Goal: Find specific page/section: Find specific page/section

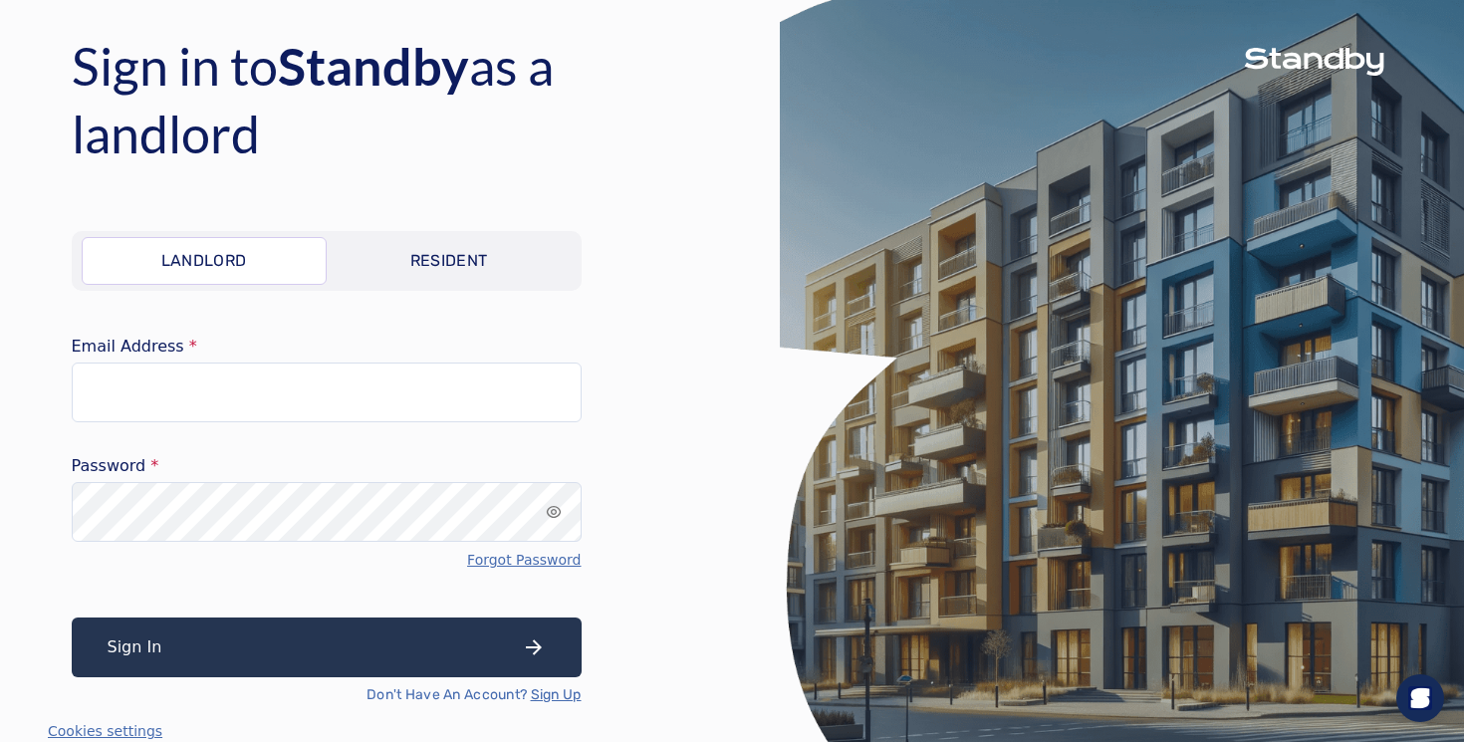
click at [274, 424] on div at bounding box center [327, 432] width 510 height 20
click at [285, 407] on input "Email Address" at bounding box center [327, 393] width 510 height 60
type input "**********"
click at [72, 617] on button "Sign In" at bounding box center [327, 647] width 510 height 60
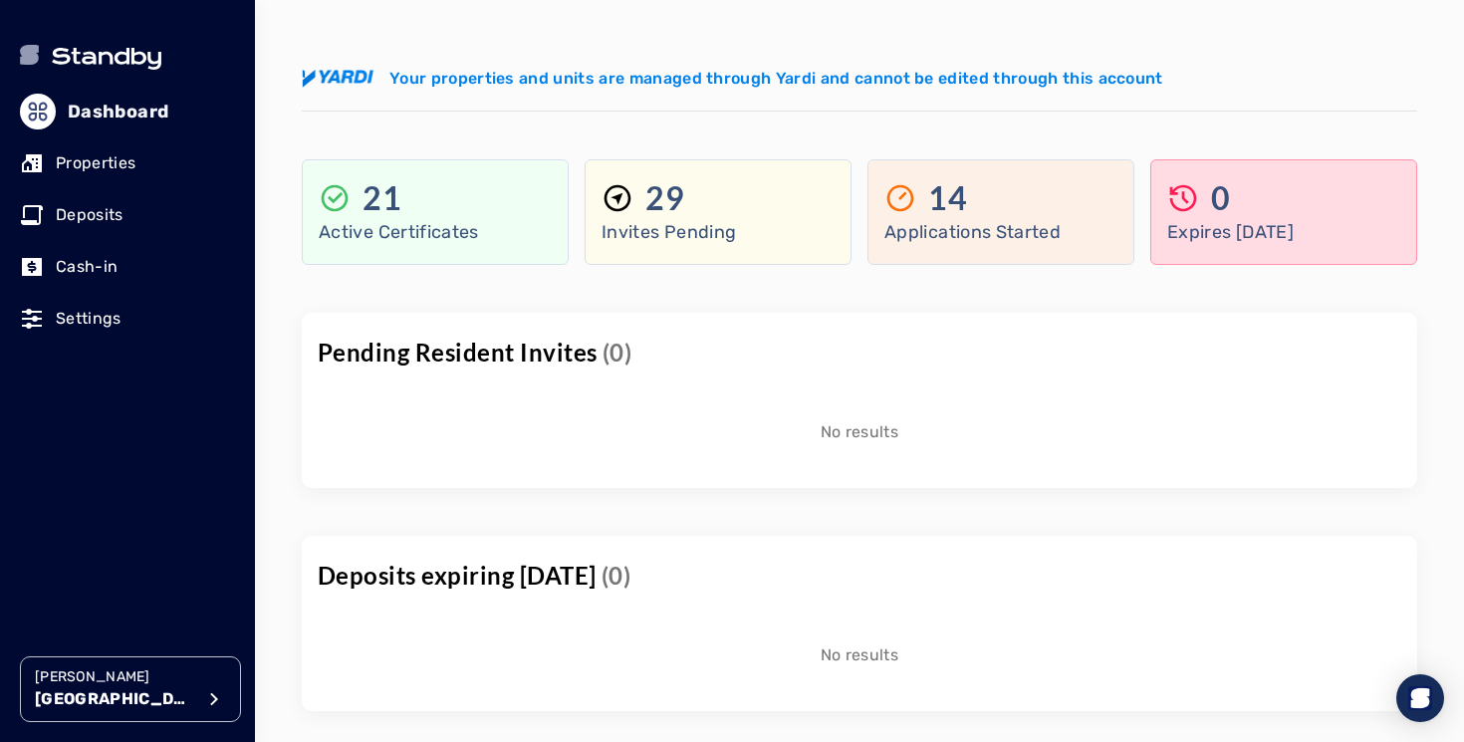
click at [168, 710] on p "[GEOGRAPHIC_DATA]" at bounding box center [114, 699] width 159 height 24
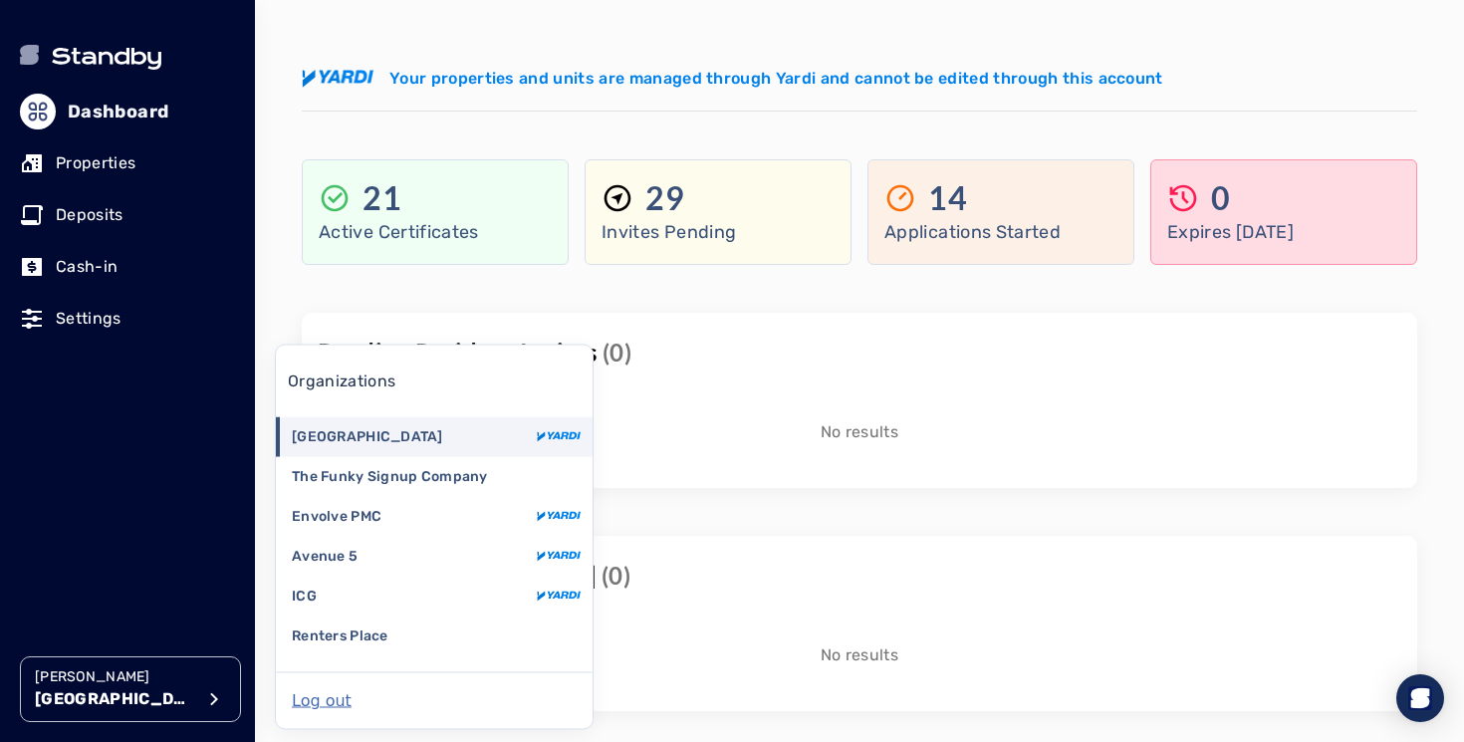
click at [852, 436] on p "No results" at bounding box center [860, 432] width 78 height 24
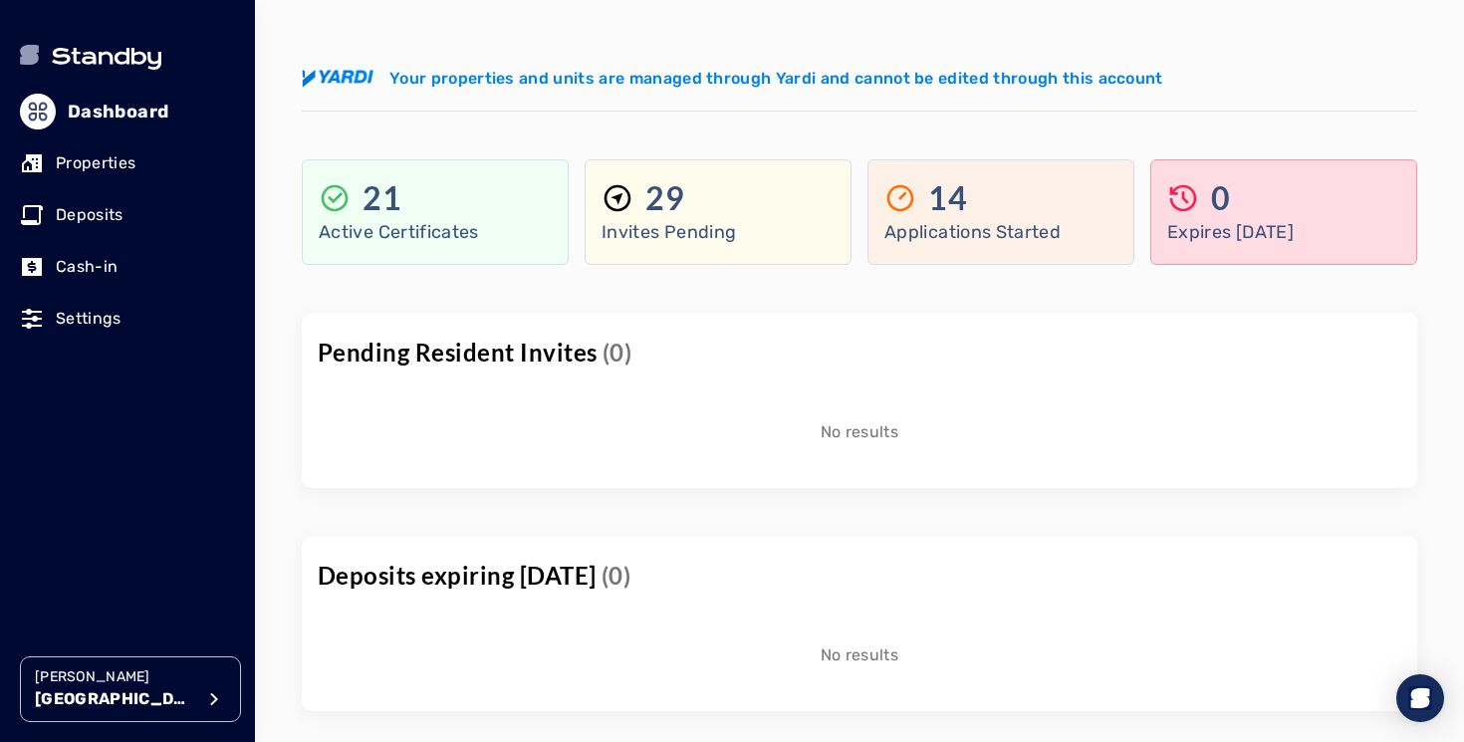
click at [120, 170] on p "Properties" at bounding box center [96, 163] width 80 height 24
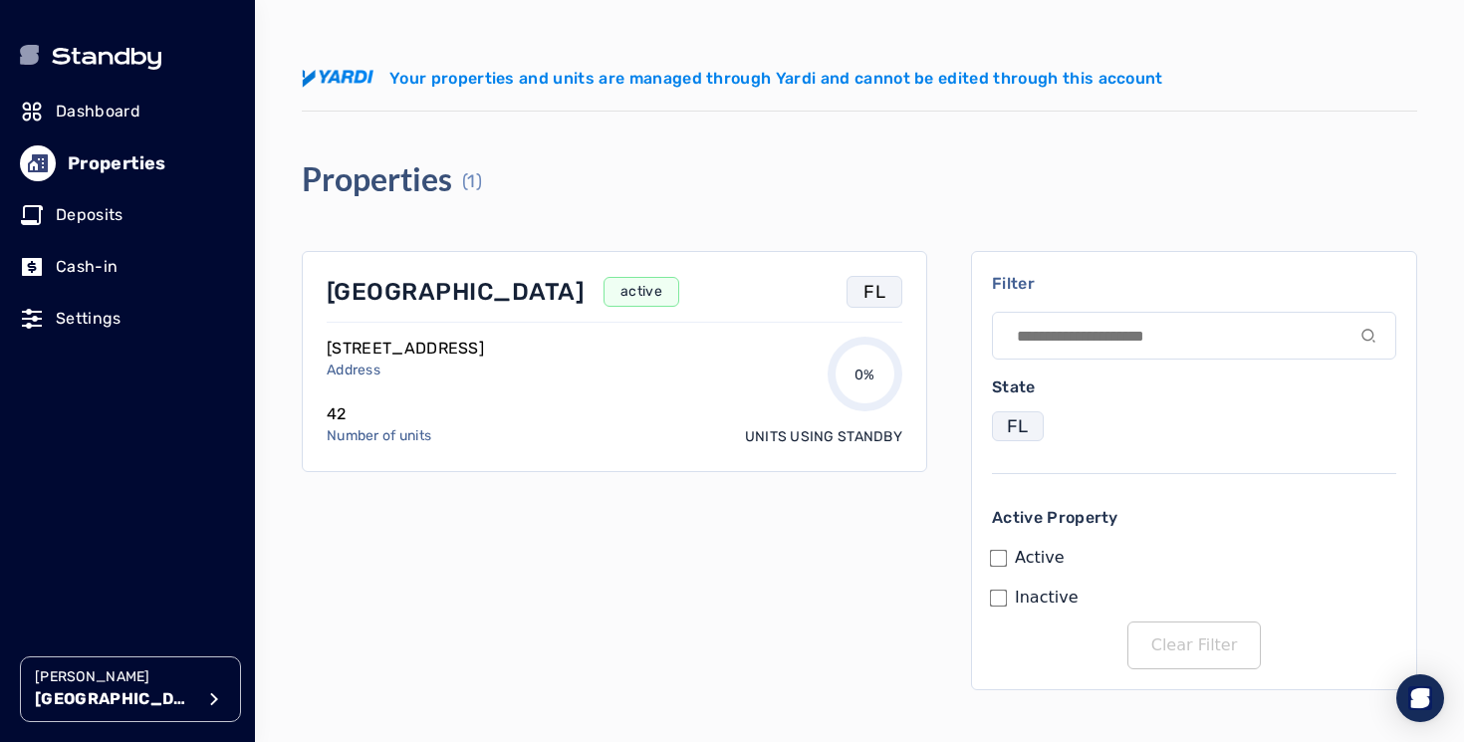
click at [427, 295] on p "[GEOGRAPHIC_DATA]" at bounding box center [455, 292] width 257 height 32
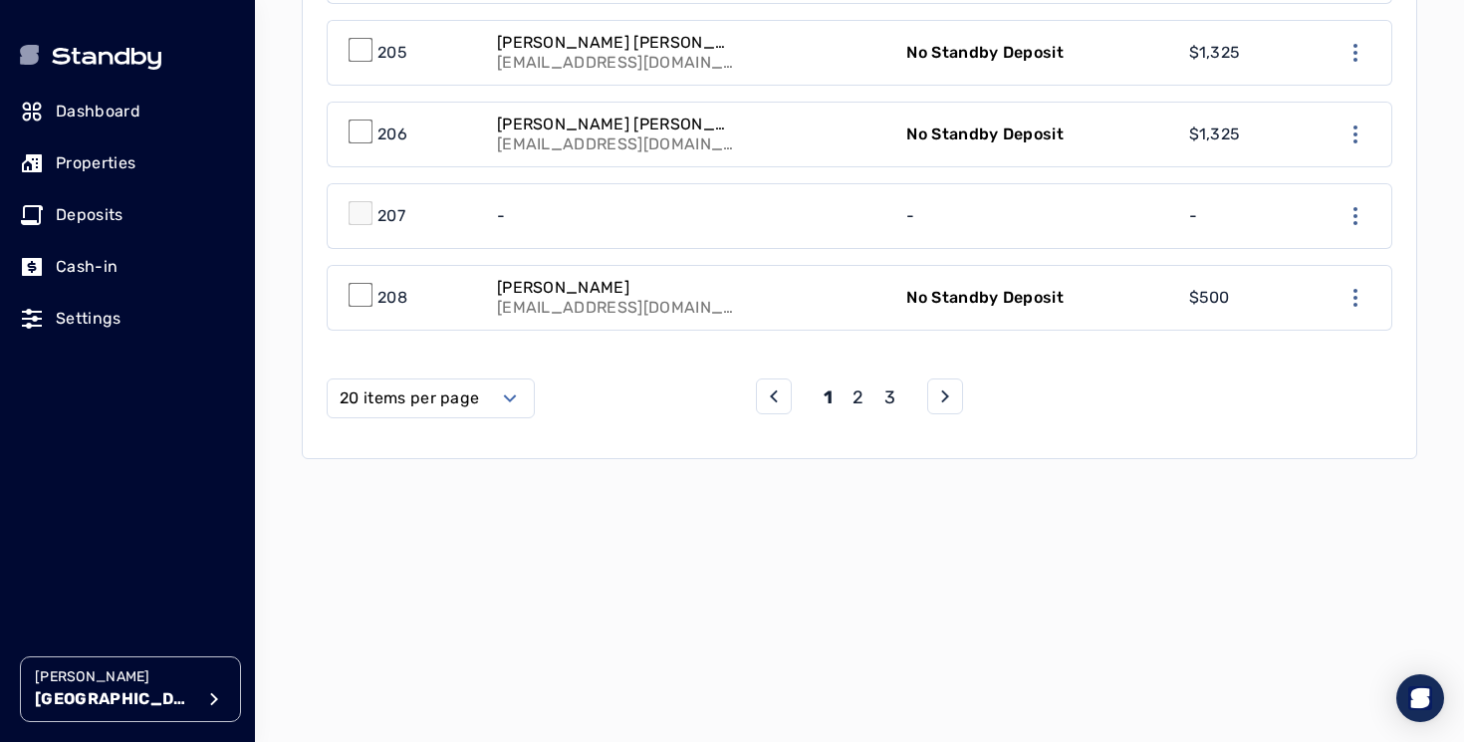
scroll to position [2031, 0]
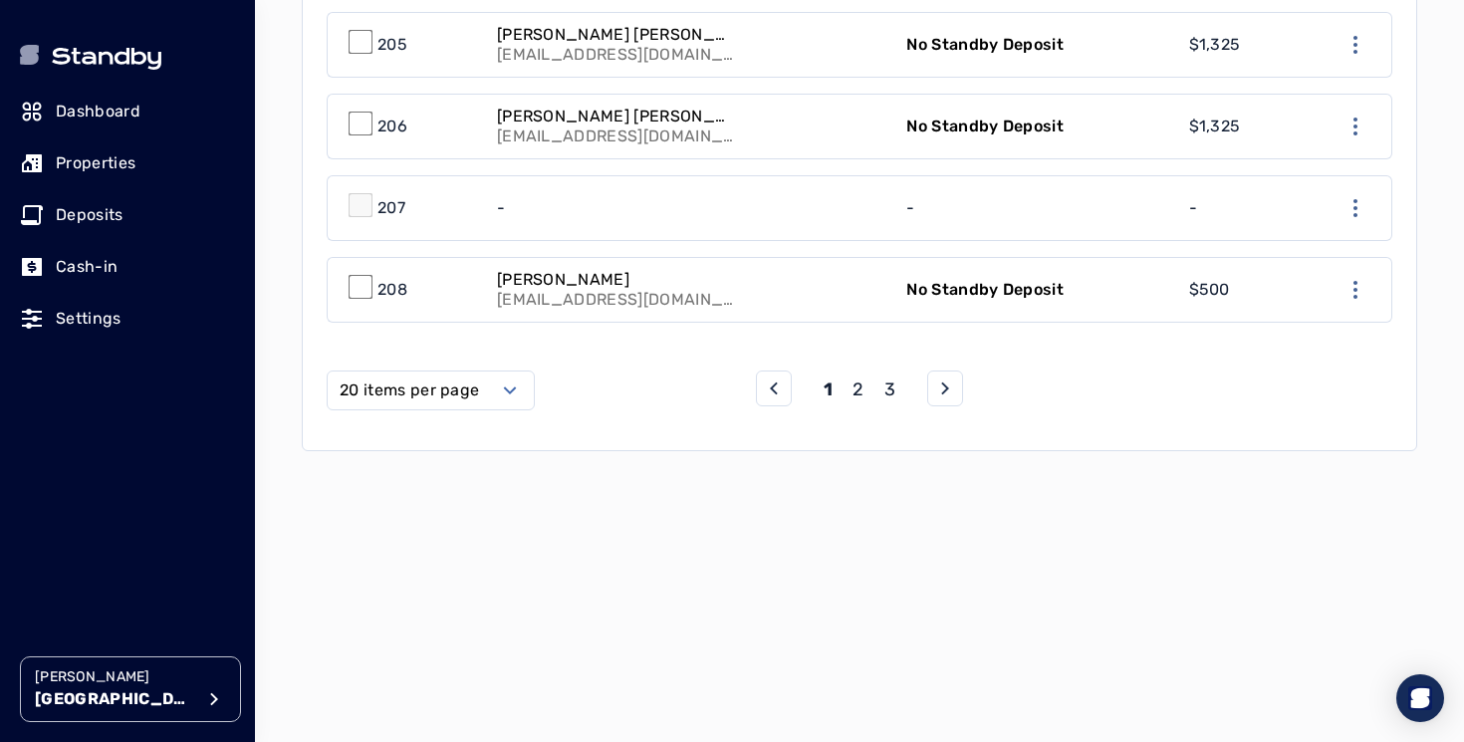
click at [939, 395] on icon "next page" at bounding box center [945, 388] width 24 height 24
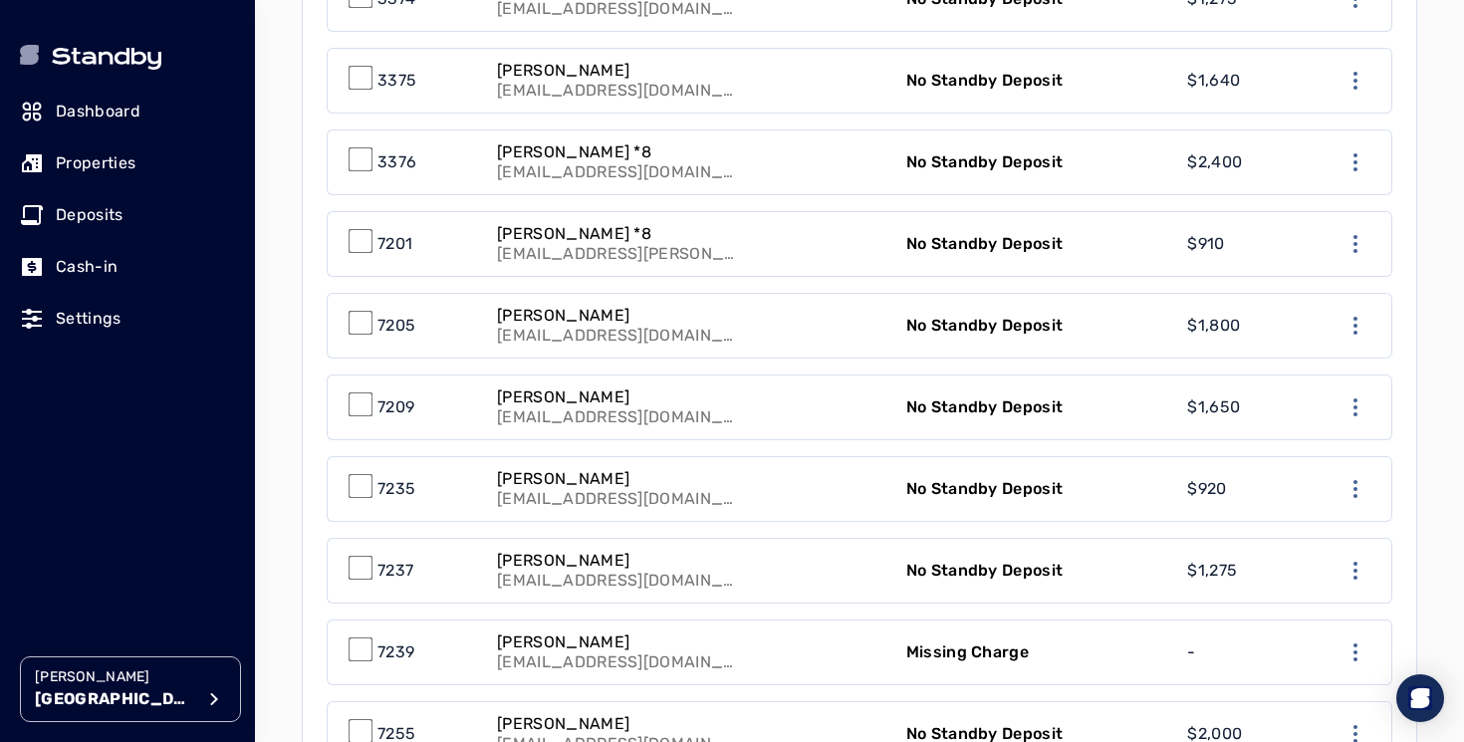
scroll to position [2059, 0]
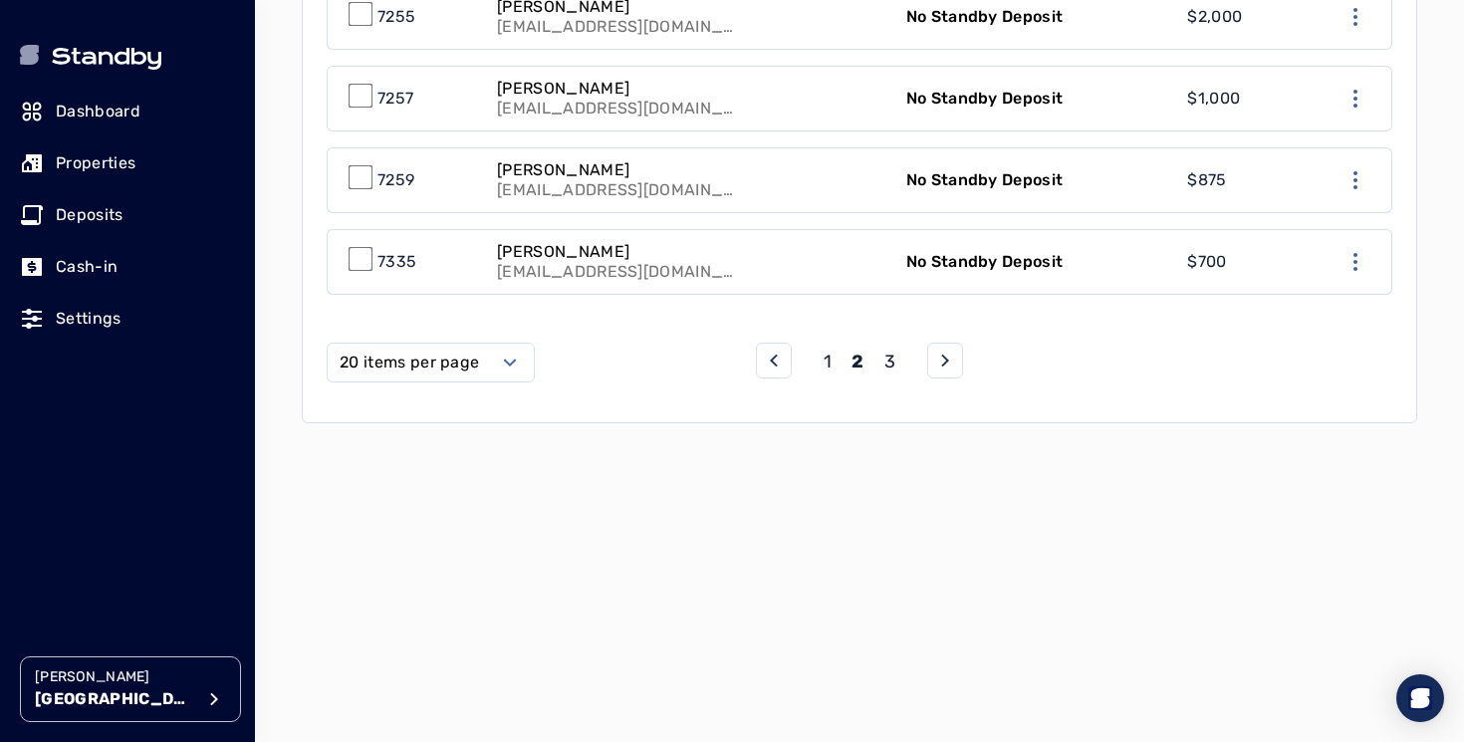
click at [946, 365] on icon "next page" at bounding box center [945, 361] width 24 height 24
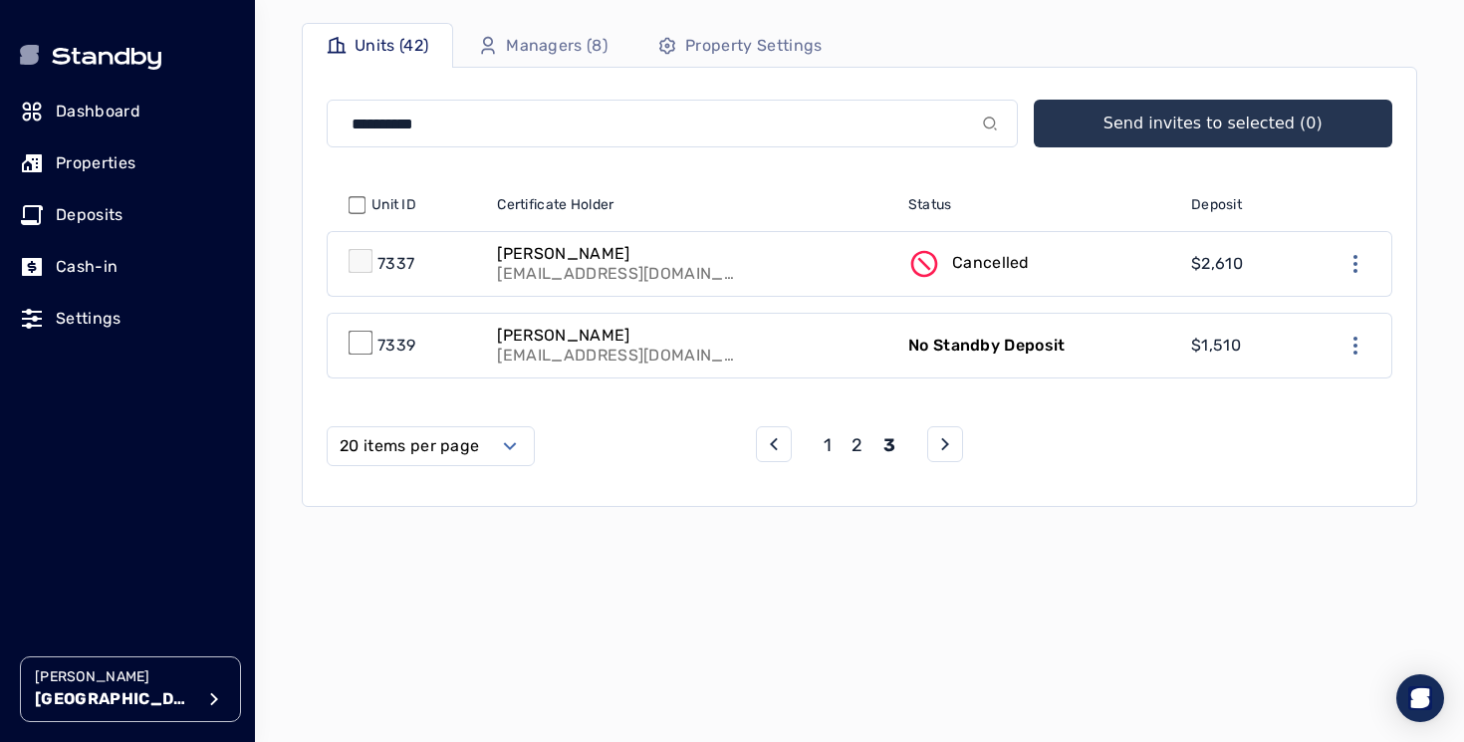
scroll to position [506, 0]
click at [855, 433] on p "2" at bounding box center [857, 444] width 11 height 28
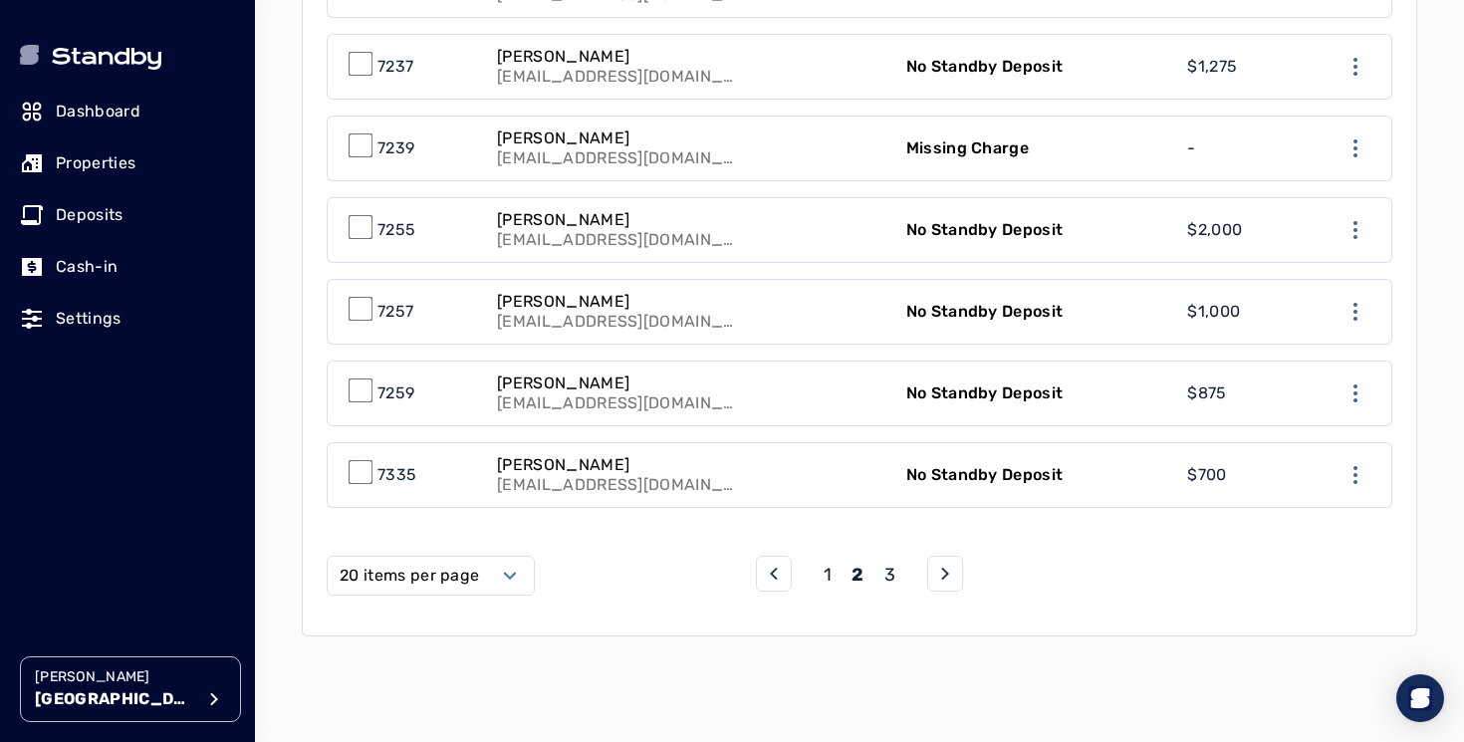
scroll to position [2059, 0]
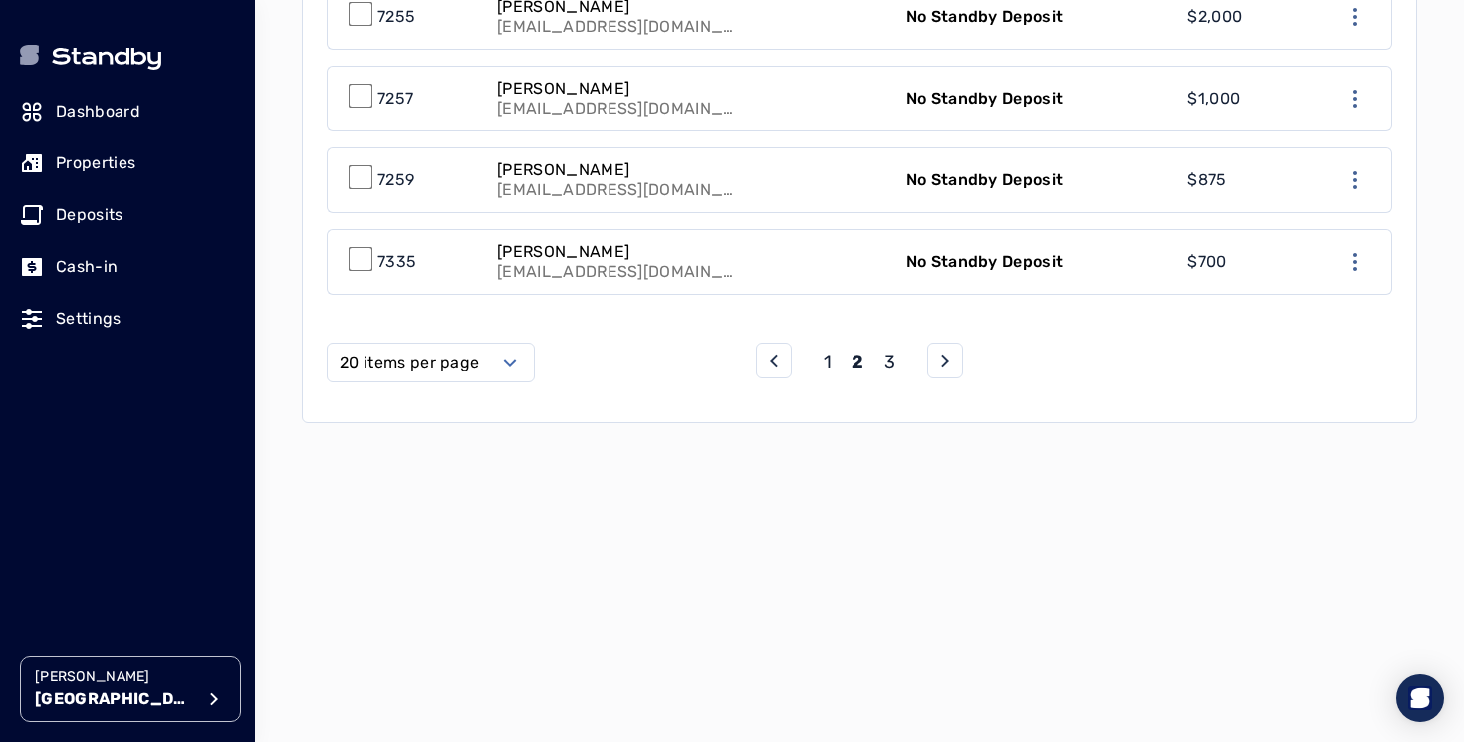
click at [826, 353] on p "1" at bounding box center [828, 362] width 8 height 28
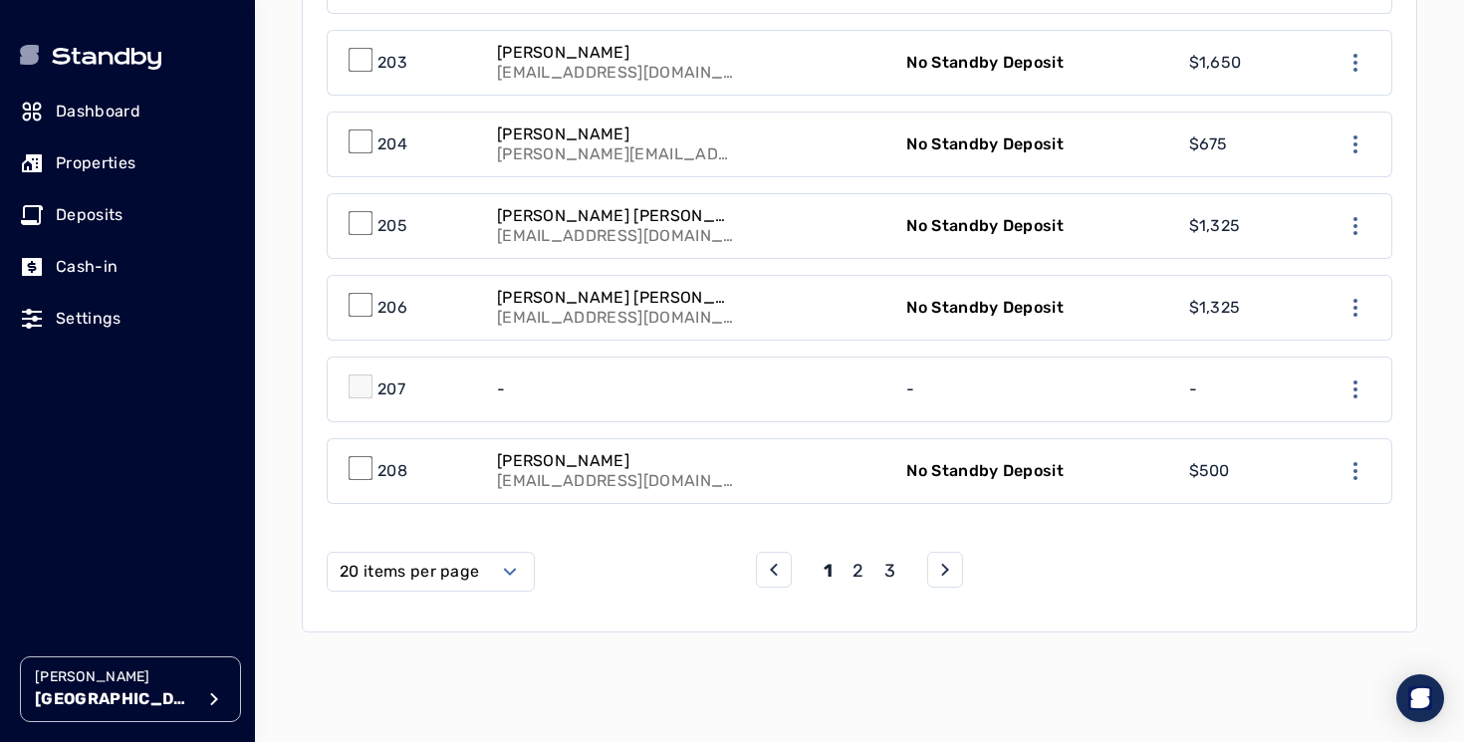
scroll to position [1855, 0]
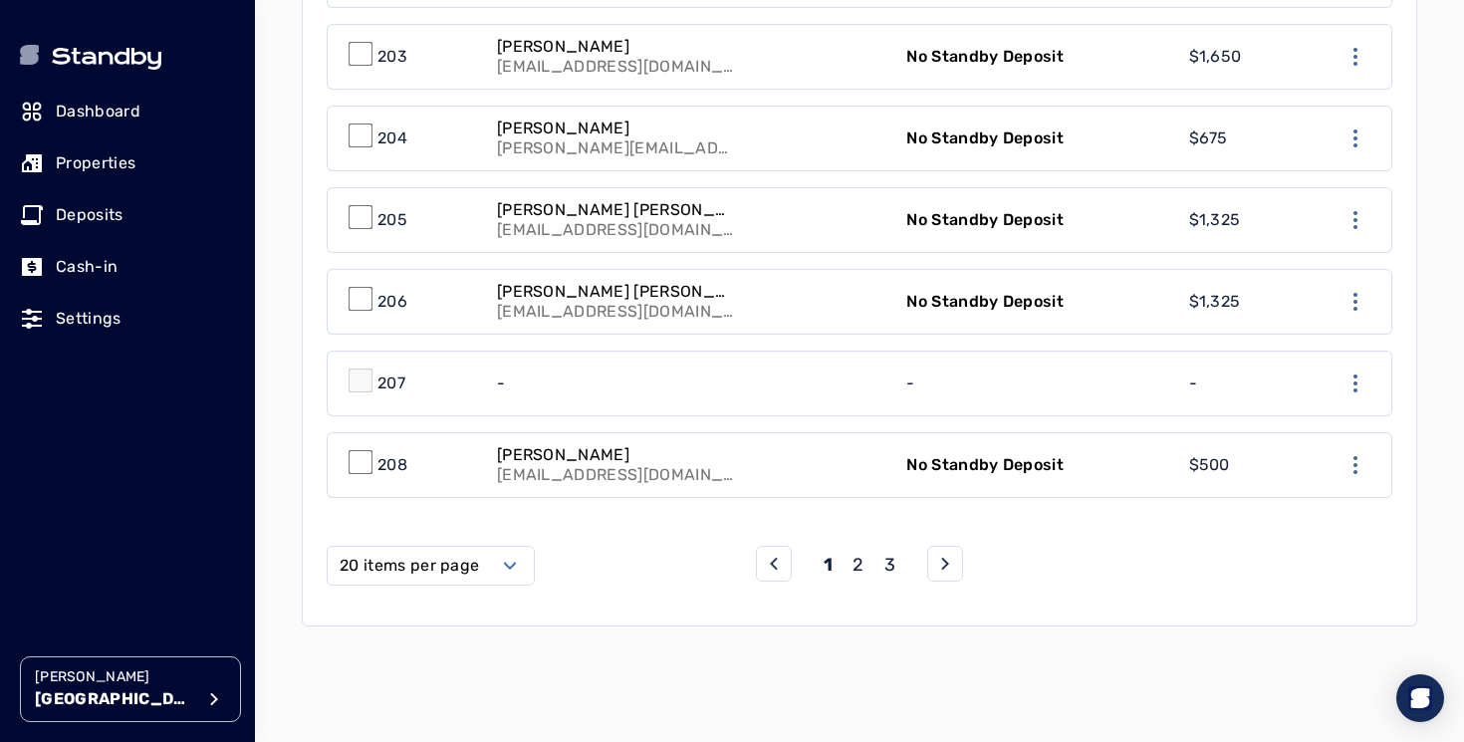
click at [937, 570] on icon "next page" at bounding box center [945, 564] width 24 height 24
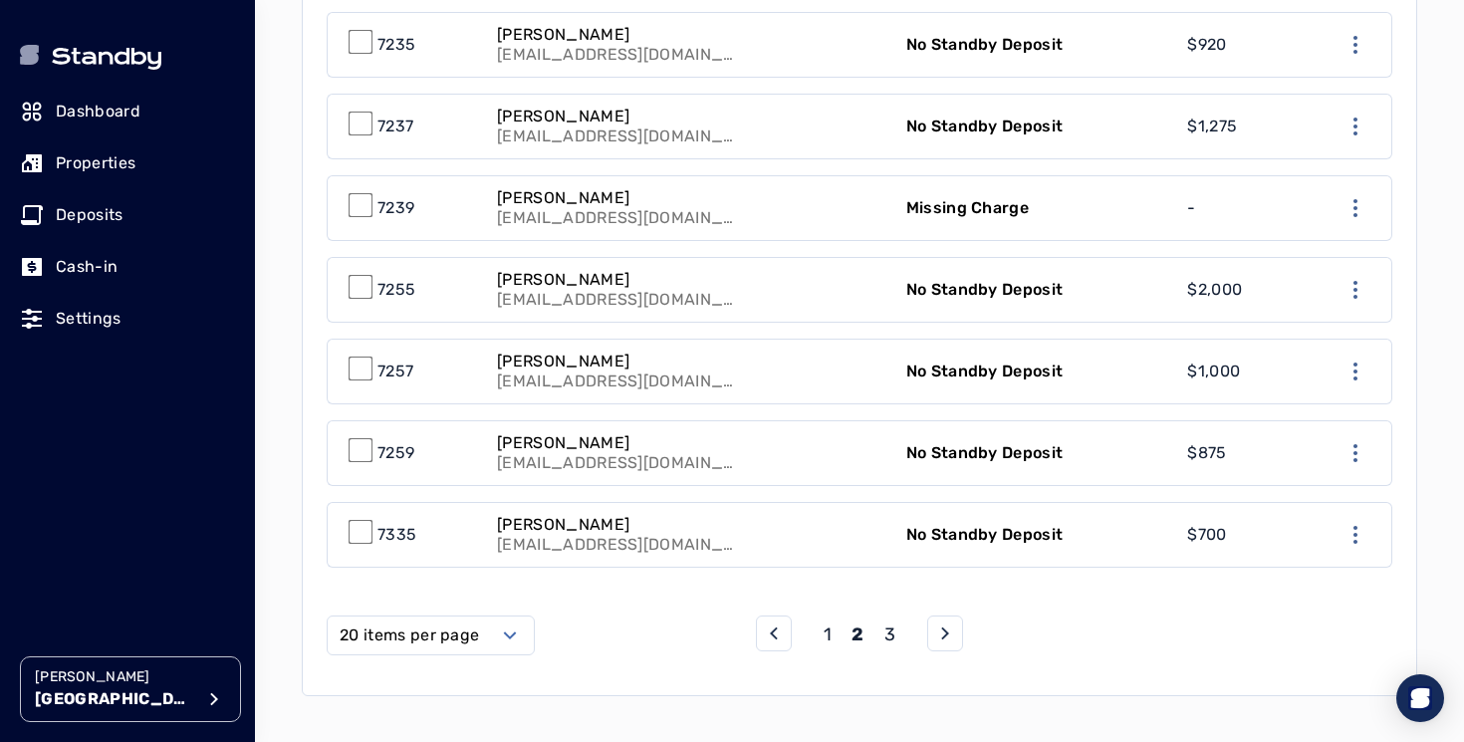
scroll to position [1792, 0]
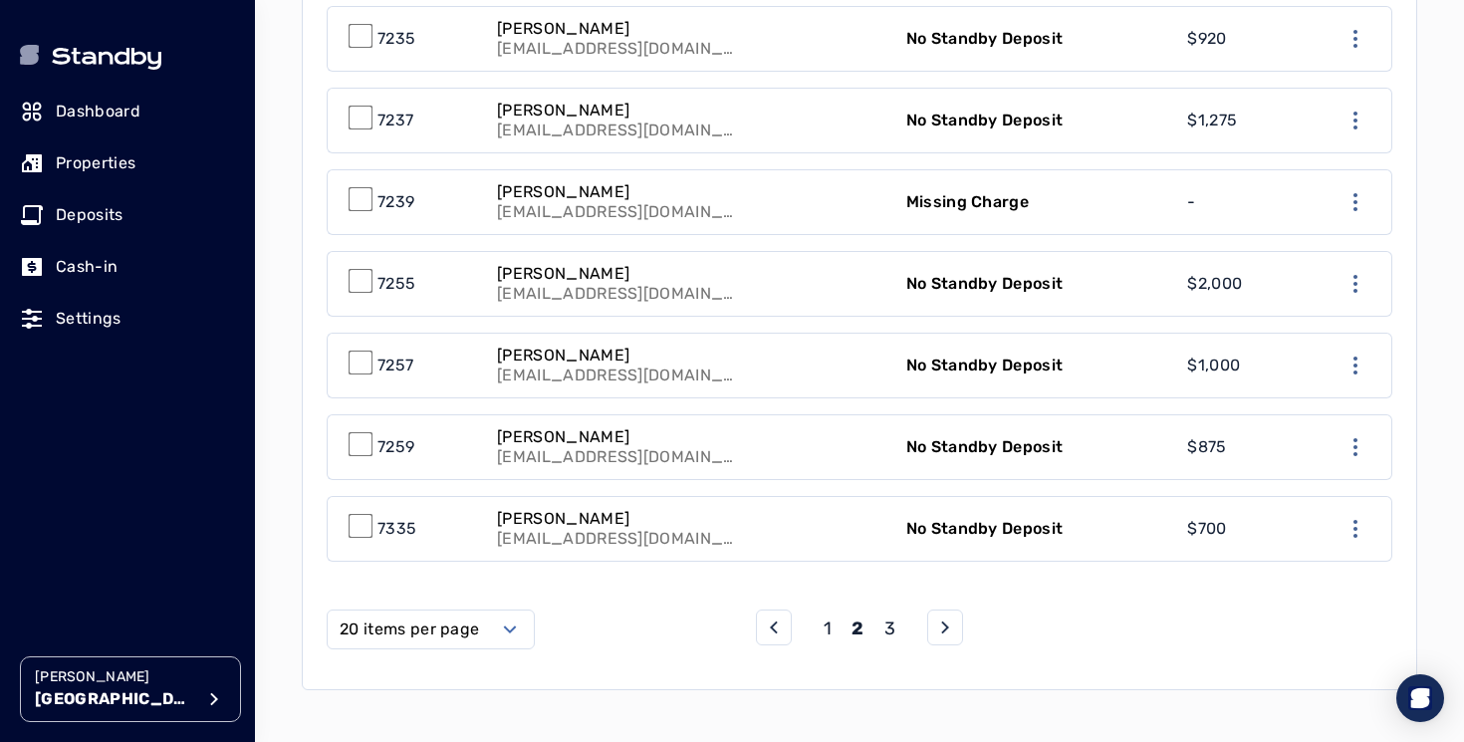
click at [943, 616] on icon "next page" at bounding box center [945, 627] width 24 height 24
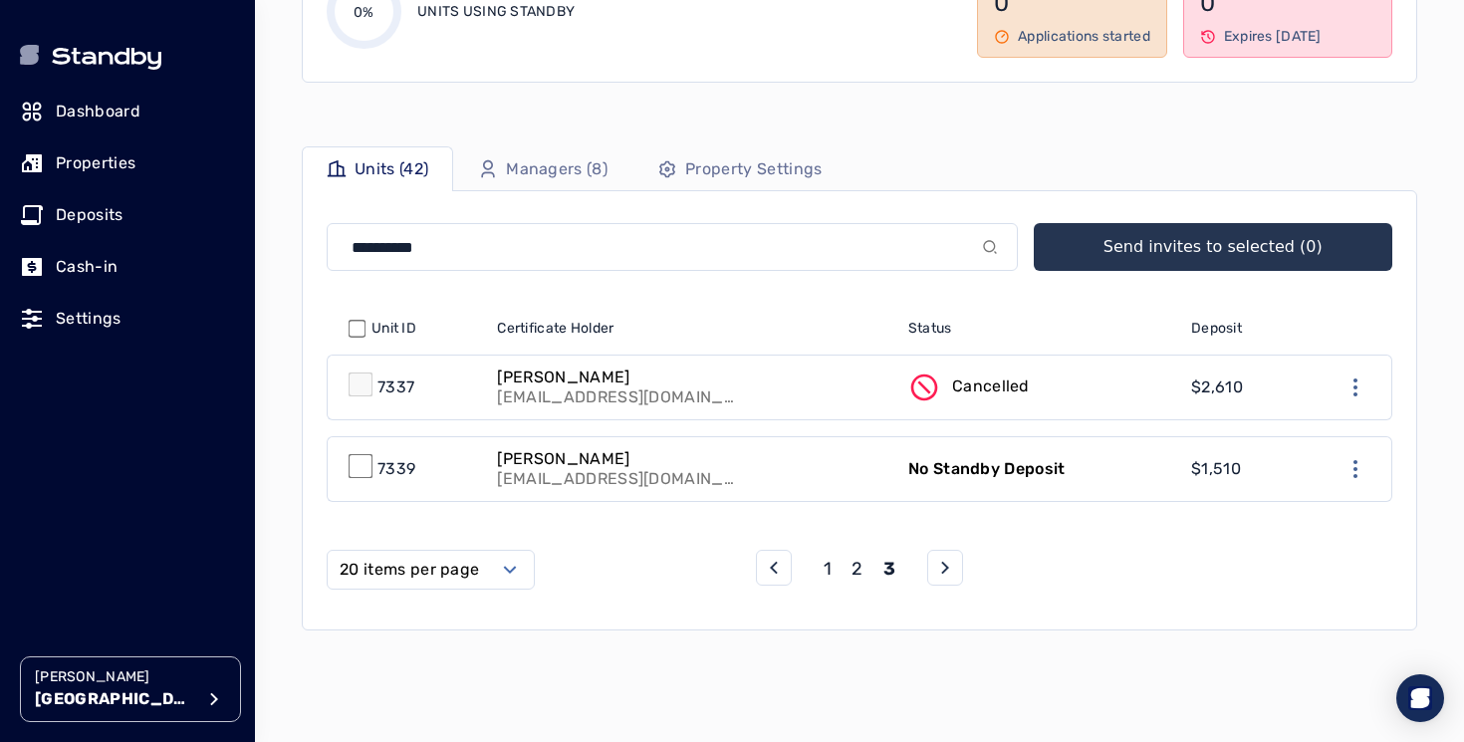
scroll to position [388, 0]
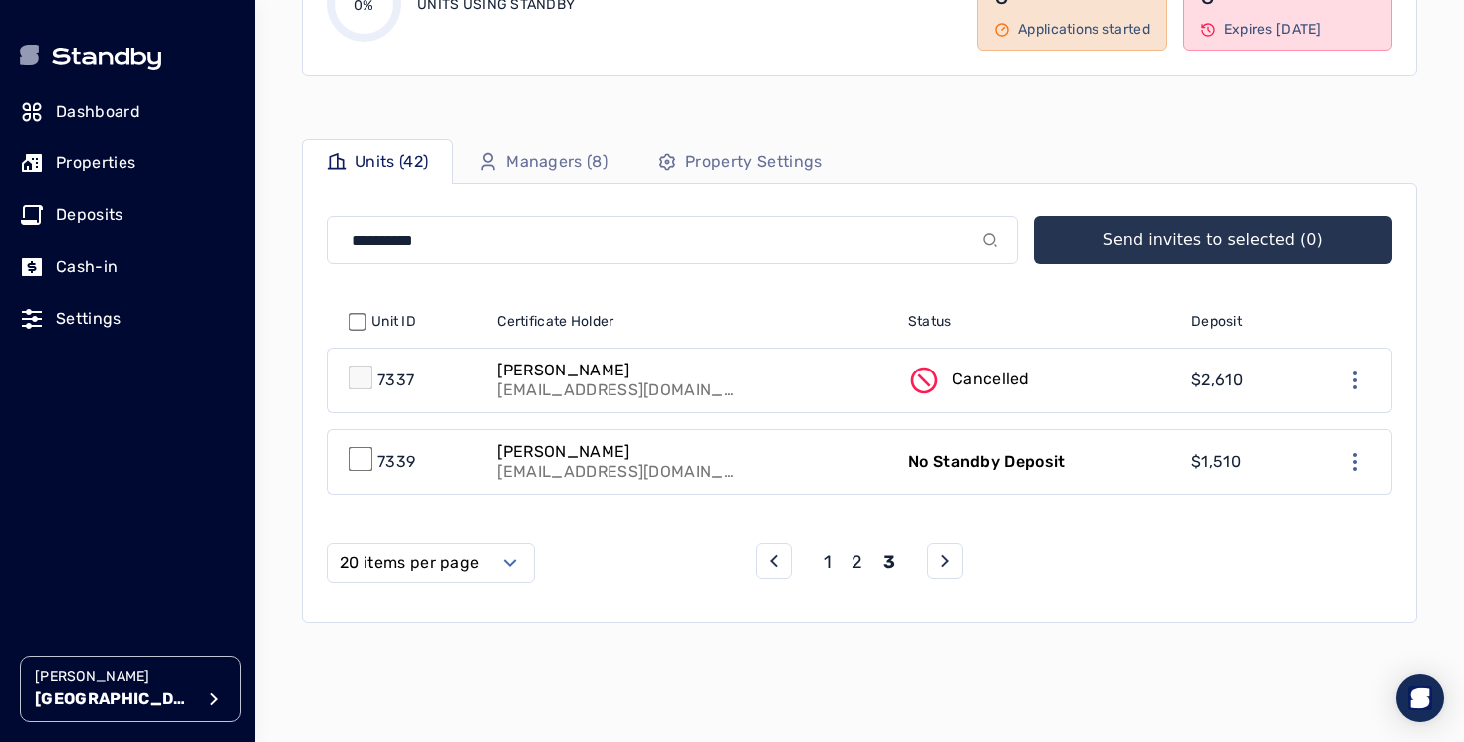
click at [827, 569] on p "1" at bounding box center [828, 562] width 8 height 28
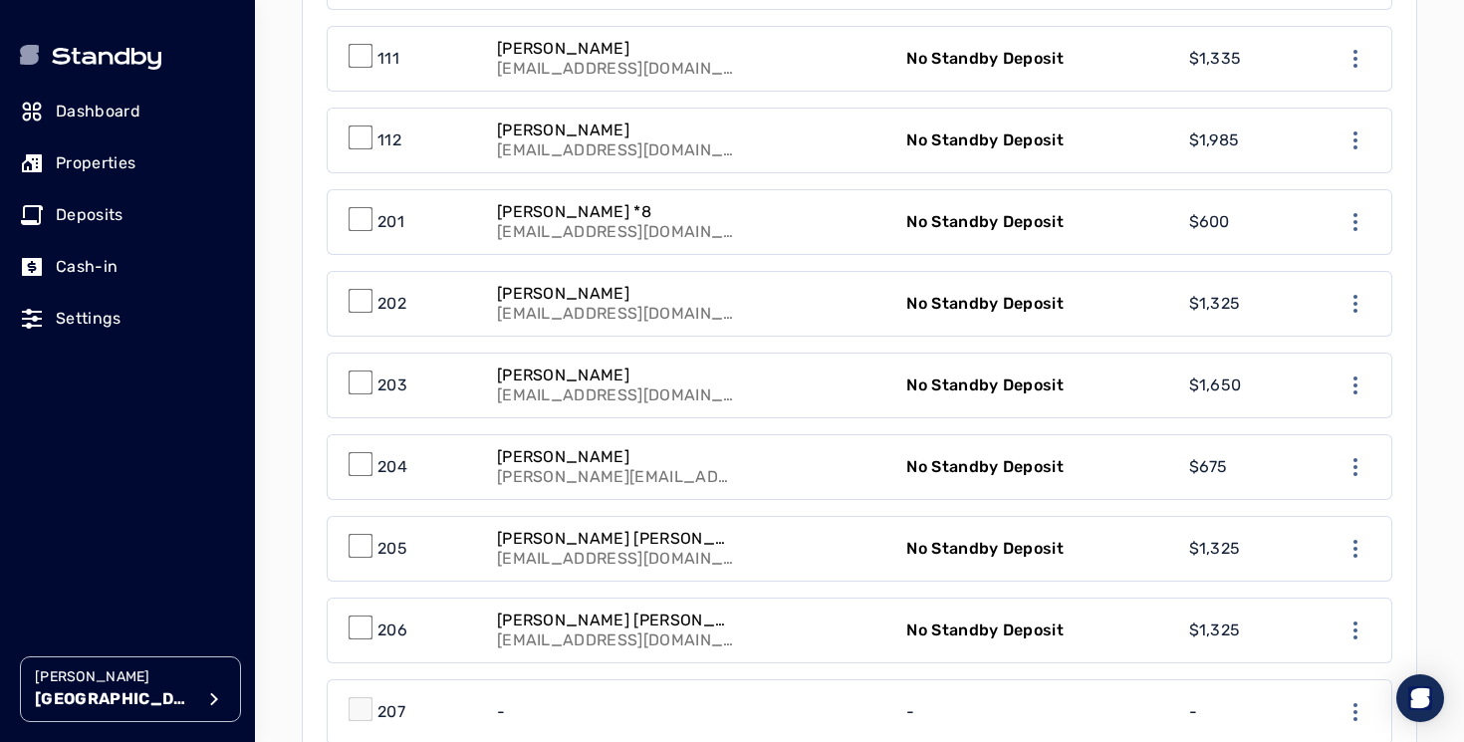
scroll to position [1529, 0]
click at [846, 381] on link "[PERSON_NAME] [EMAIL_ADDRESS][DOMAIN_NAME]" at bounding box center [689, 384] width 409 height 64
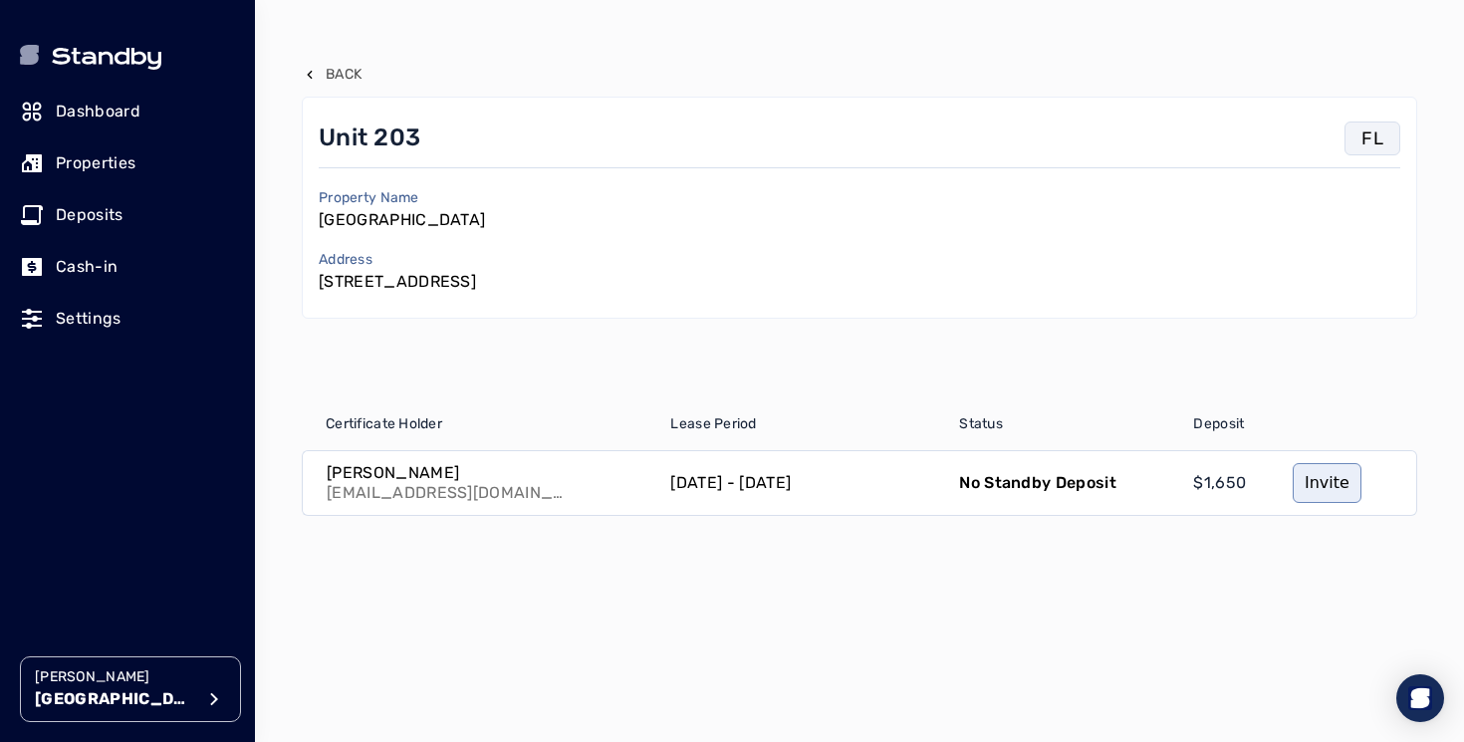
scroll to position [144, 0]
click at [791, 488] on p "[DATE] - [DATE]" at bounding box center [730, 481] width 121 height 24
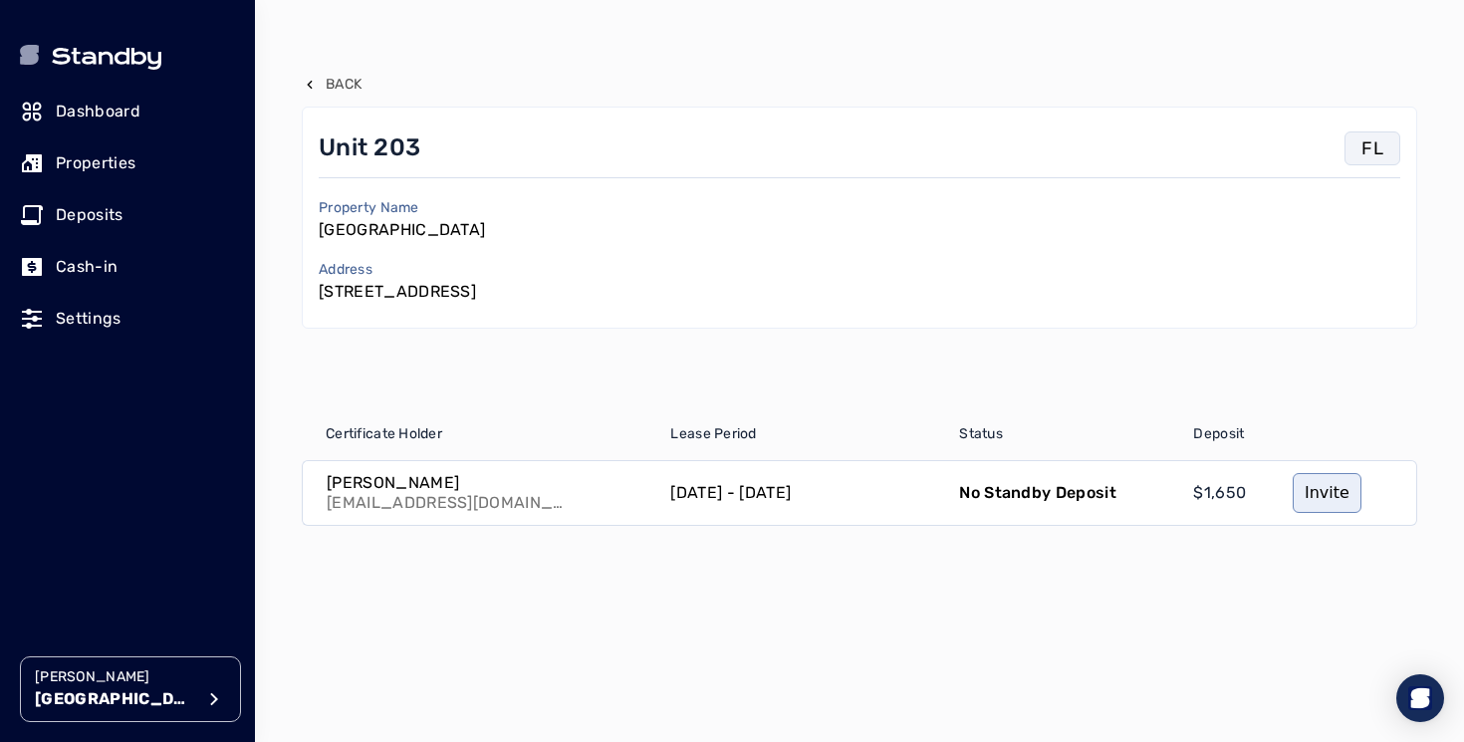
scroll to position [0, 0]
